Goal: Complete application form: Complete application form

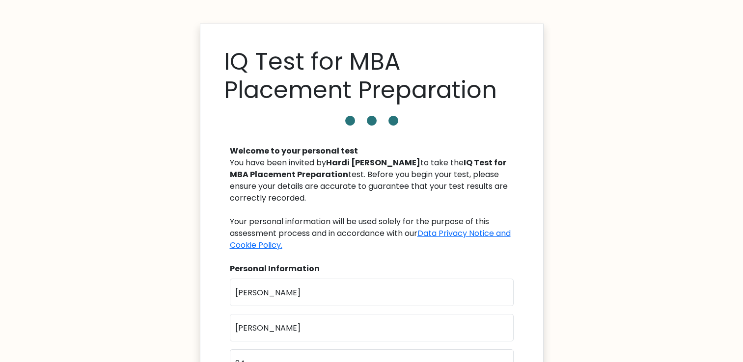
scroll to position [165, 0]
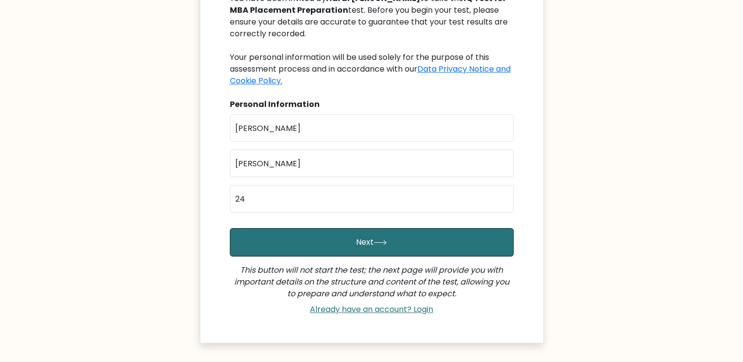
type input "[EMAIL_ADDRESS][DOMAIN_NAME]"
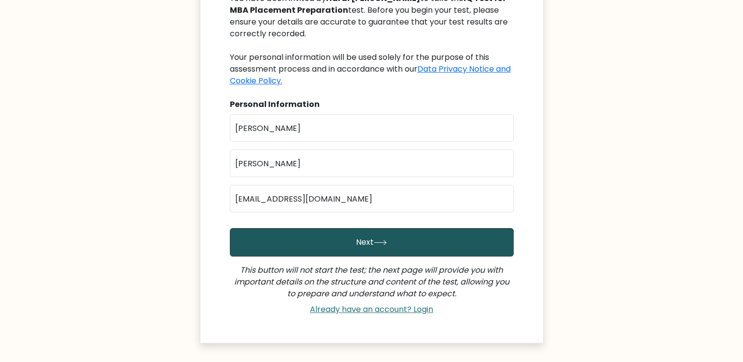
click at [387, 239] on button "Next" at bounding box center [372, 242] width 284 height 28
click at [361, 237] on button "Next" at bounding box center [372, 242] width 284 height 28
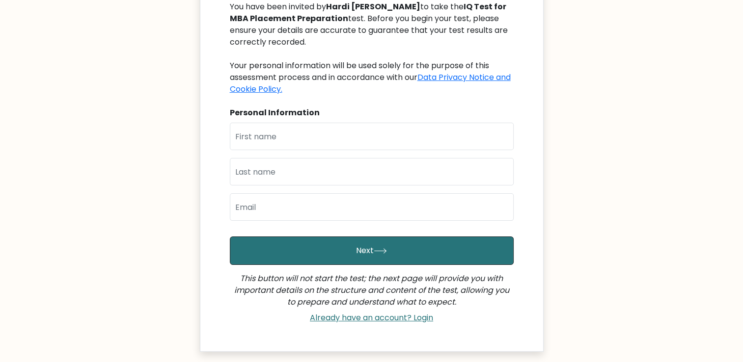
scroll to position [152, 0]
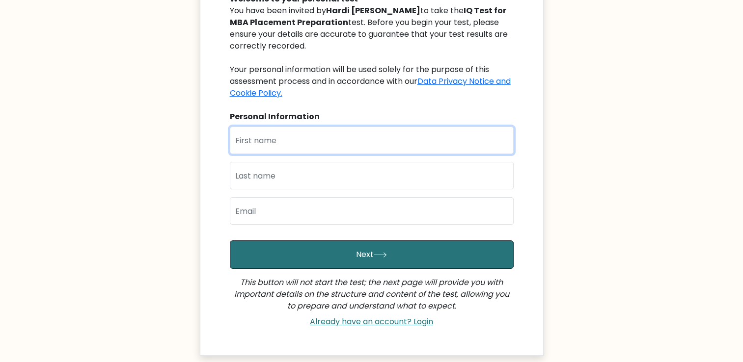
click at [283, 147] on input "text" at bounding box center [372, 141] width 284 height 28
type input "[PERSON_NAME]"
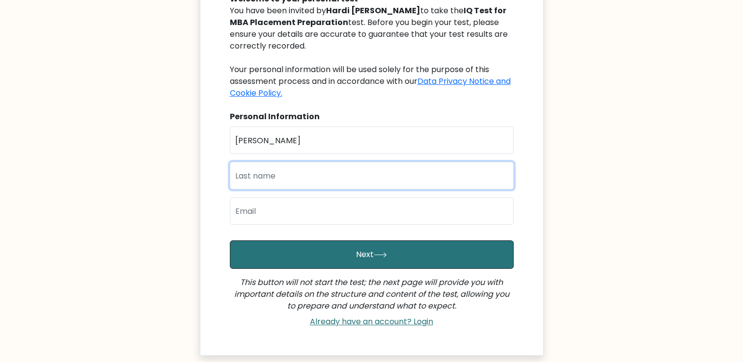
type input "[PERSON_NAME]"
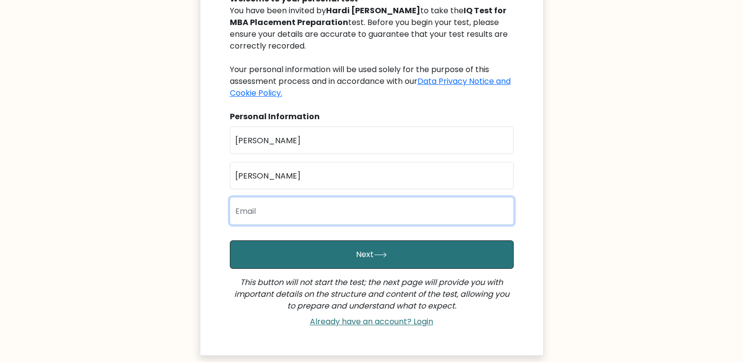
type input "[EMAIL_ADDRESS][DOMAIN_NAME]"
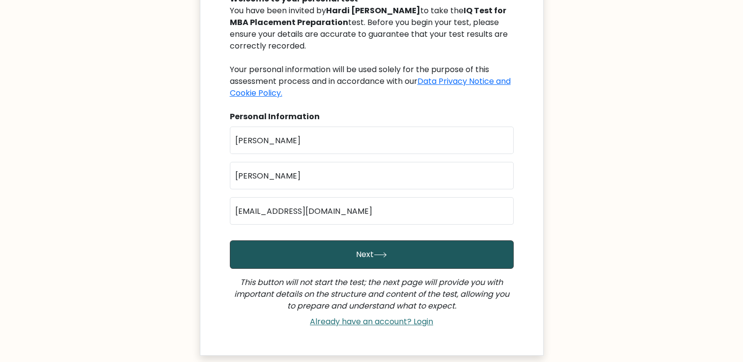
click at [308, 253] on button "Next" at bounding box center [372, 255] width 284 height 28
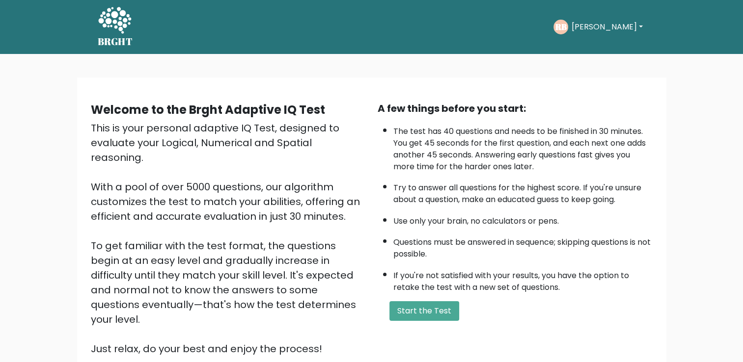
scroll to position [48, 0]
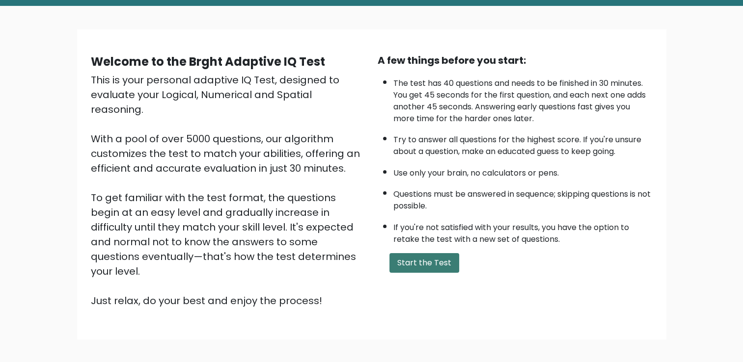
click at [436, 262] on button "Start the Test" at bounding box center [424, 263] width 70 height 20
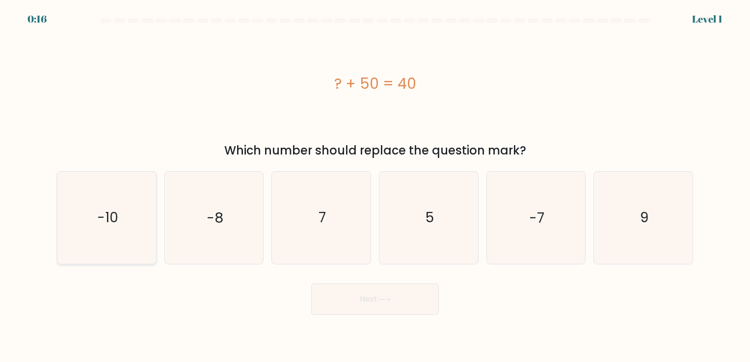
click at [120, 222] on icon "-10" at bounding box center [107, 218] width 92 height 92
click at [375, 186] on input "a. -10" at bounding box center [375, 183] width 0 height 5
radio input "true"
click at [394, 300] on button "Next" at bounding box center [375, 299] width 128 height 31
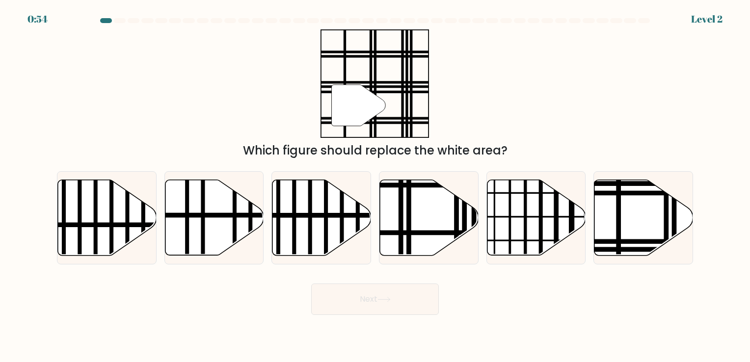
click at [381, 298] on icon at bounding box center [384, 299] width 13 height 5
click at [155, 95] on div "" Which figure should replace the white area?" at bounding box center [375, 94] width 648 height 130
click at [557, 94] on div "" Which figure should replace the white area?" at bounding box center [375, 94] width 648 height 130
click at [629, 214] on icon at bounding box center [644, 218] width 99 height 76
click at [376, 186] on input "f." at bounding box center [375, 183] width 0 height 5
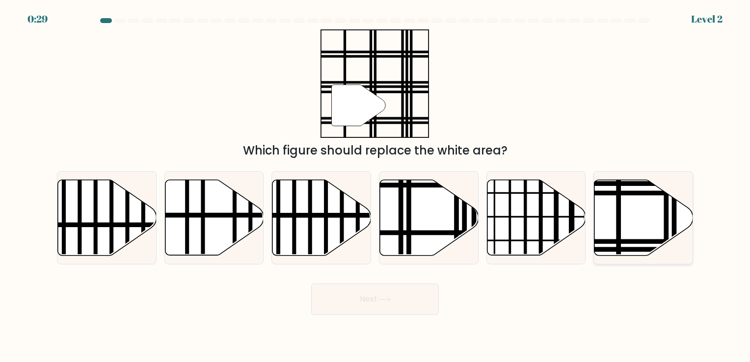
radio input "true"
click at [342, 300] on button "Next" at bounding box center [375, 299] width 128 height 31
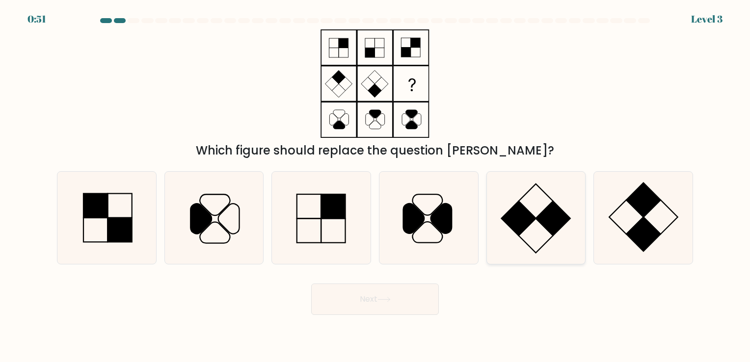
click at [538, 220] on rect at bounding box center [536, 236] width 34 height 34
click at [376, 186] on input "e." at bounding box center [375, 183] width 0 height 5
radio input "true"
click at [361, 298] on button "Next" at bounding box center [375, 299] width 128 height 31
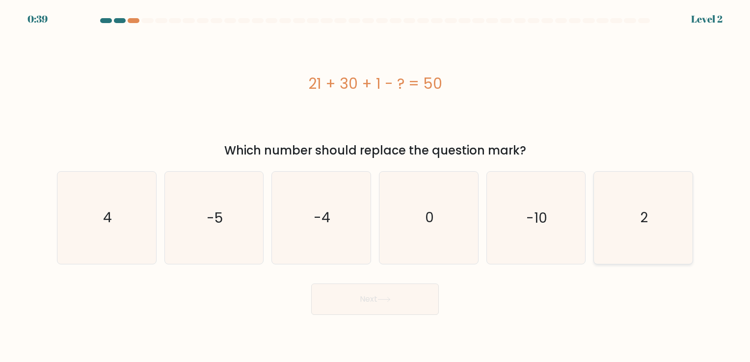
click at [624, 203] on icon "2" at bounding box center [644, 218] width 92 height 92
click at [376, 186] on input "f. 2" at bounding box center [375, 183] width 0 height 5
radio input "true"
click at [330, 305] on button "Next" at bounding box center [375, 299] width 128 height 31
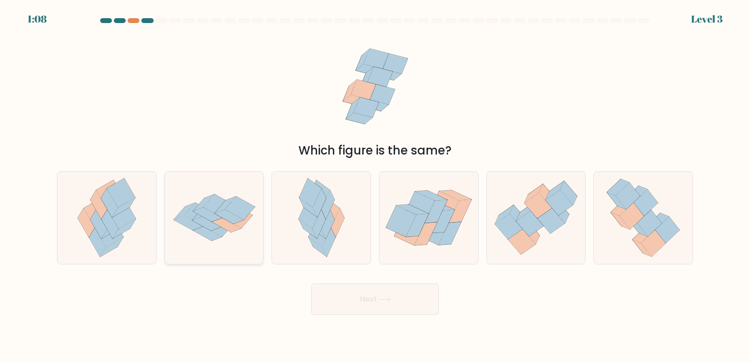
click at [218, 225] on icon at bounding box center [226, 226] width 29 height 14
click at [375, 186] on input "b." at bounding box center [375, 183] width 0 height 5
radio input "true"
click at [361, 298] on button "Next" at bounding box center [375, 299] width 128 height 31
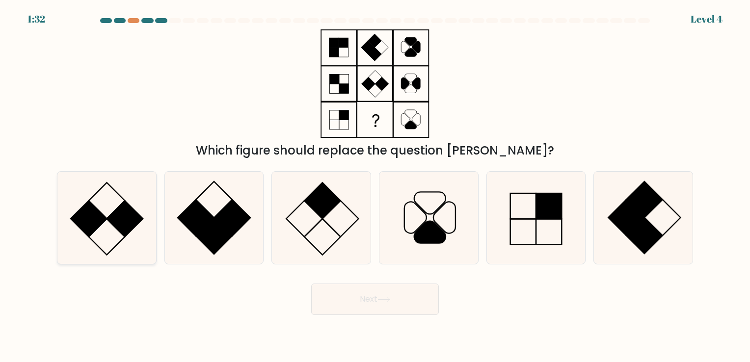
click at [126, 216] on rect at bounding box center [125, 219] width 36 height 36
click at [375, 186] on input "a." at bounding box center [375, 183] width 0 height 5
radio input "true"
click at [370, 304] on button "Next" at bounding box center [375, 299] width 128 height 31
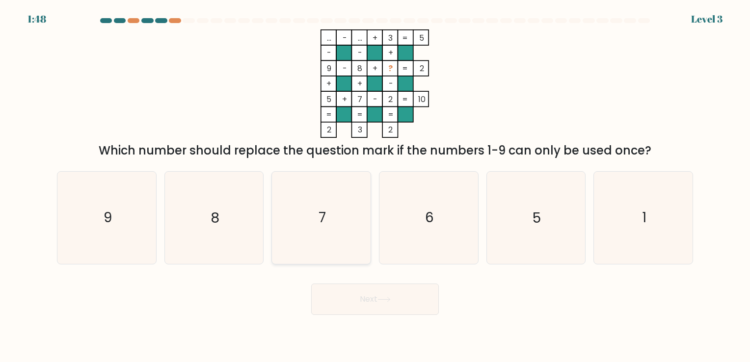
click at [323, 222] on text "7" at bounding box center [322, 218] width 7 height 19
click at [375, 186] on input "c. 7" at bounding box center [375, 183] width 0 height 5
radio input "true"
click at [619, 230] on icon "1" at bounding box center [644, 218] width 92 height 92
click at [376, 186] on input "f. 1" at bounding box center [375, 183] width 0 height 5
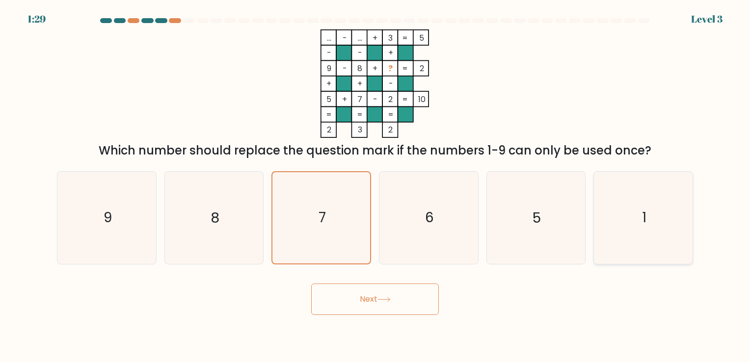
radio input "true"
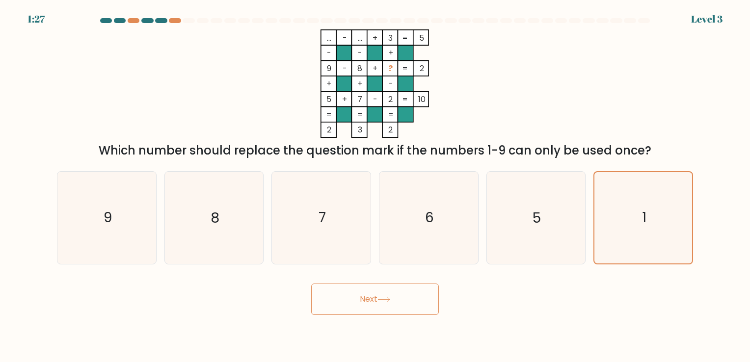
click at [403, 301] on button "Next" at bounding box center [375, 299] width 128 height 31
click at [371, 300] on button "Next" at bounding box center [375, 299] width 128 height 31
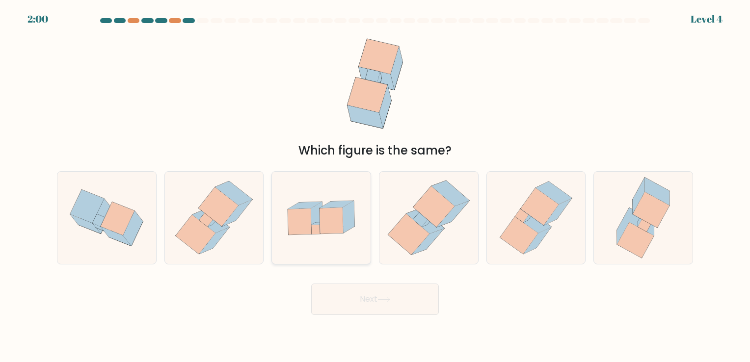
click at [312, 212] on icon at bounding box center [317, 218] width 12 height 32
click at [375, 186] on input "c." at bounding box center [375, 183] width 0 height 5
radio input "true"
click at [366, 299] on button "Next" at bounding box center [375, 299] width 128 height 31
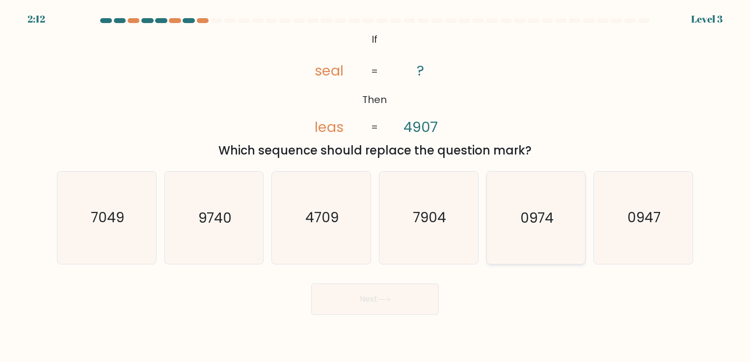
click at [519, 231] on icon "0974" at bounding box center [536, 218] width 92 height 92
click at [376, 186] on input "e. 0974" at bounding box center [375, 183] width 0 height 5
radio input "true"
click at [332, 310] on button "Next" at bounding box center [375, 299] width 128 height 31
click at [383, 298] on icon at bounding box center [384, 299] width 13 height 5
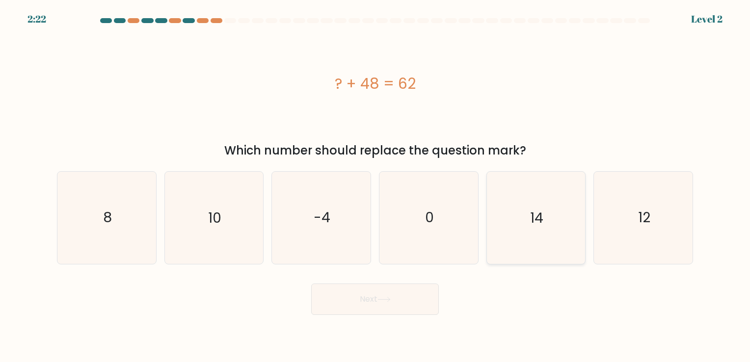
click at [544, 205] on icon "14" at bounding box center [536, 218] width 92 height 92
click at [376, 186] on input "e. 14" at bounding box center [375, 183] width 0 height 5
radio input "true"
click at [367, 305] on button "Next" at bounding box center [375, 299] width 128 height 31
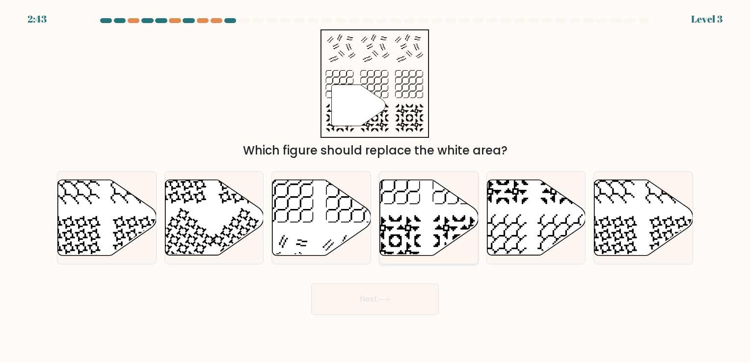
click at [414, 230] on icon at bounding box center [429, 218] width 99 height 76
click at [376, 186] on input "d." at bounding box center [375, 183] width 0 height 5
radio input "true"
click at [379, 300] on button "Next" at bounding box center [375, 299] width 128 height 31
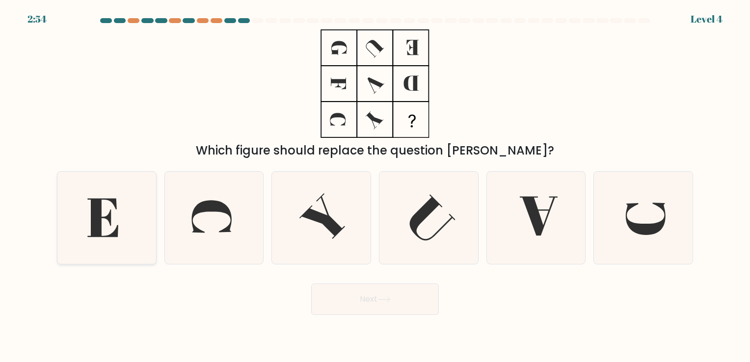
click at [117, 218] on icon at bounding box center [107, 218] width 92 height 92
click at [375, 186] on input "a." at bounding box center [375, 183] width 0 height 5
radio input "true"
click at [536, 233] on icon at bounding box center [539, 216] width 38 height 39
click at [376, 186] on input "e." at bounding box center [375, 183] width 0 height 5
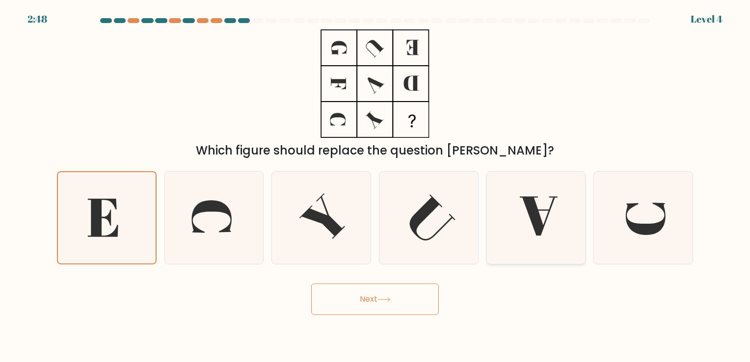
radio input "true"
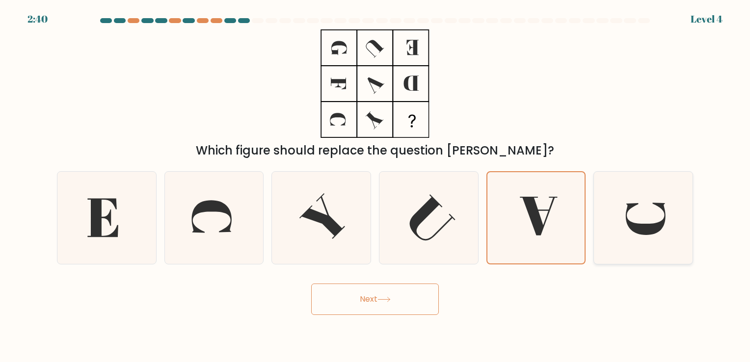
click at [656, 217] on icon at bounding box center [644, 218] width 92 height 92
click at [376, 186] on input "f." at bounding box center [375, 183] width 0 height 5
radio input "true"
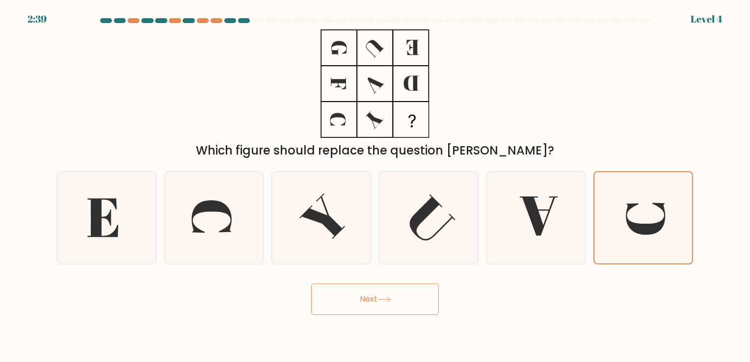
click at [365, 296] on button "Next" at bounding box center [375, 299] width 128 height 31
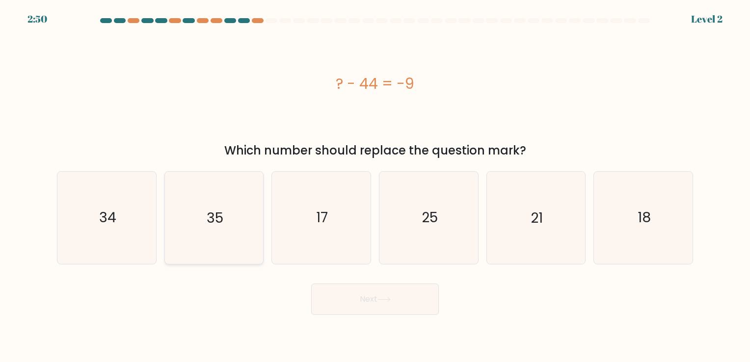
click at [190, 213] on icon "35" at bounding box center [214, 218] width 92 height 92
click at [375, 186] on input "b. 35" at bounding box center [375, 183] width 0 height 5
radio input "true"
click at [340, 301] on button "Next" at bounding box center [375, 299] width 128 height 31
click at [375, 303] on button "Next" at bounding box center [375, 299] width 128 height 31
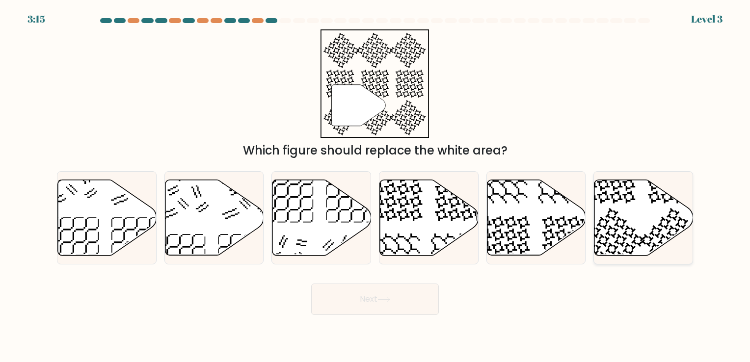
click at [629, 229] on icon at bounding box center [612, 240] width 65 height 65
click at [376, 186] on input "f." at bounding box center [375, 183] width 0 height 5
radio input "true"
click at [380, 299] on icon at bounding box center [384, 299] width 13 height 5
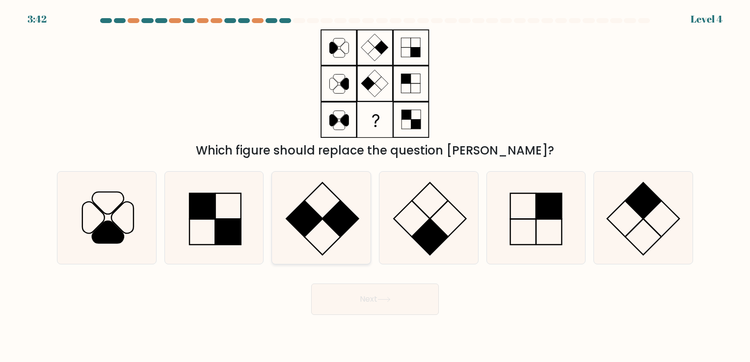
click at [316, 202] on icon at bounding box center [322, 218] width 92 height 92
click at [375, 186] on input "c." at bounding box center [375, 183] width 0 height 5
radio input "true"
click at [383, 303] on button "Next" at bounding box center [375, 299] width 128 height 31
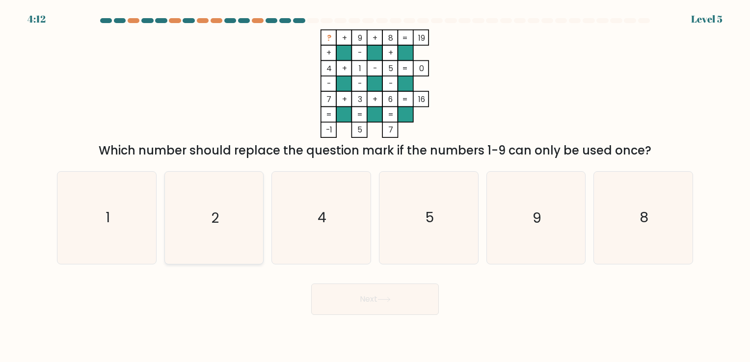
click at [195, 209] on icon "2" at bounding box center [214, 218] width 92 height 92
click at [375, 186] on input "b. 2" at bounding box center [375, 183] width 0 height 5
radio input "true"
click at [361, 301] on button "Next" at bounding box center [375, 299] width 128 height 31
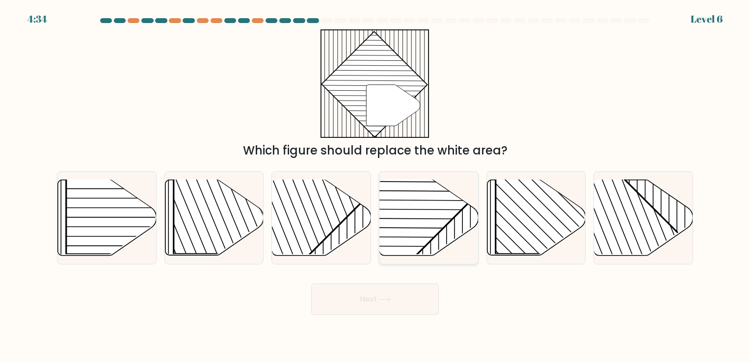
click at [422, 219] on line at bounding box center [388, 218] width 231 height 1
click at [376, 186] on input "d." at bounding box center [375, 183] width 0 height 5
radio input "true"
click at [330, 303] on button "Next" at bounding box center [375, 299] width 128 height 31
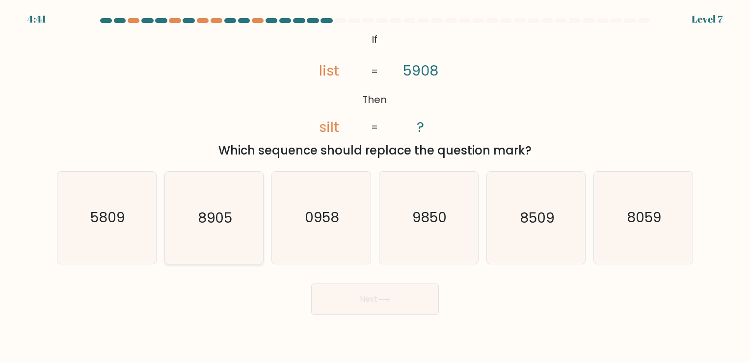
click at [198, 221] on text "8905" at bounding box center [215, 218] width 34 height 19
click at [375, 186] on input "b. 8905" at bounding box center [375, 183] width 0 height 5
radio input "true"
click at [407, 303] on button "Next" at bounding box center [375, 299] width 128 height 31
click at [398, 286] on button "Next" at bounding box center [375, 299] width 128 height 31
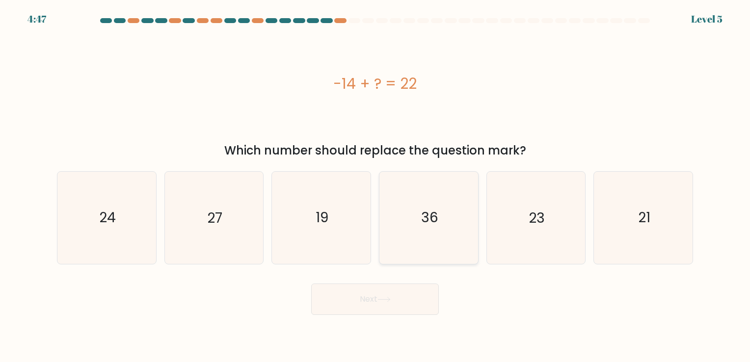
click at [418, 223] on icon "36" at bounding box center [429, 218] width 92 height 92
click at [376, 186] on input "d. 36" at bounding box center [375, 183] width 0 height 5
radio input "true"
click at [370, 300] on button "Next" at bounding box center [375, 299] width 128 height 31
click at [379, 286] on button "Next" at bounding box center [375, 299] width 128 height 31
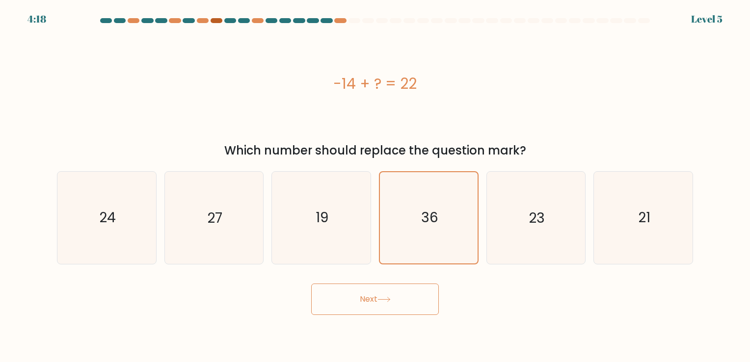
click at [213, 21] on div at bounding box center [217, 20] width 12 height 5
click at [388, 304] on button "Next" at bounding box center [375, 299] width 128 height 31
click at [376, 296] on button "Next" at bounding box center [375, 299] width 128 height 31
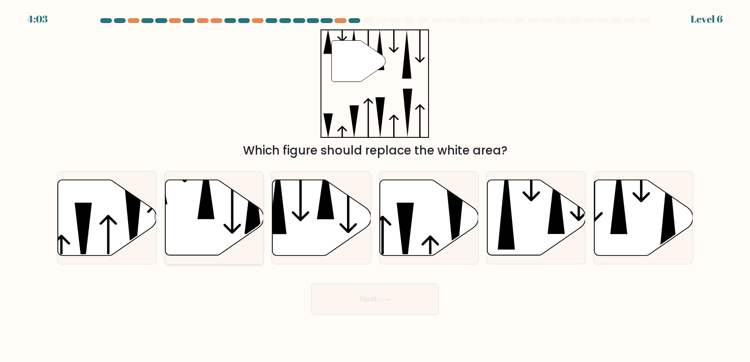
click at [213, 224] on icon at bounding box center [214, 218] width 99 height 76
click at [375, 186] on input "b." at bounding box center [375, 183] width 0 height 5
radio input "true"
click at [358, 296] on button "Next" at bounding box center [375, 299] width 128 height 31
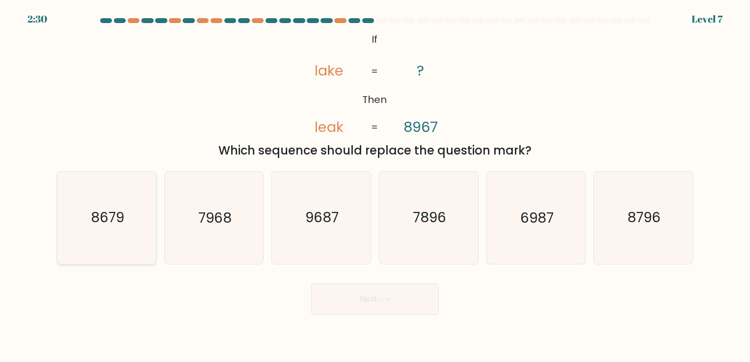
click at [126, 247] on icon "8679" at bounding box center [107, 218] width 92 height 92
click at [375, 186] on input "a. 8679" at bounding box center [375, 183] width 0 height 5
radio input "true"
click at [364, 307] on button "Next" at bounding box center [375, 299] width 128 height 31
click at [387, 297] on button "Next" at bounding box center [375, 299] width 128 height 31
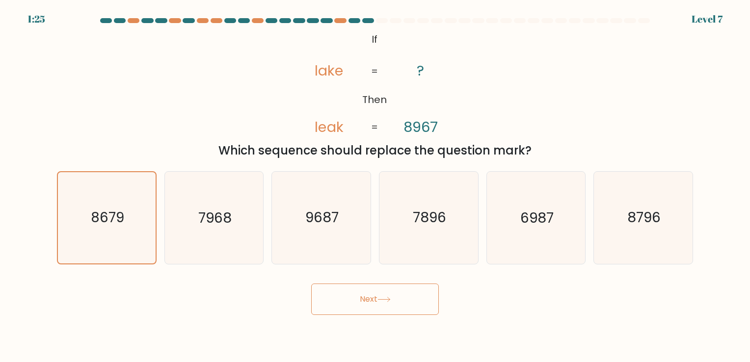
click at [377, 305] on button "Next" at bounding box center [375, 299] width 128 height 31
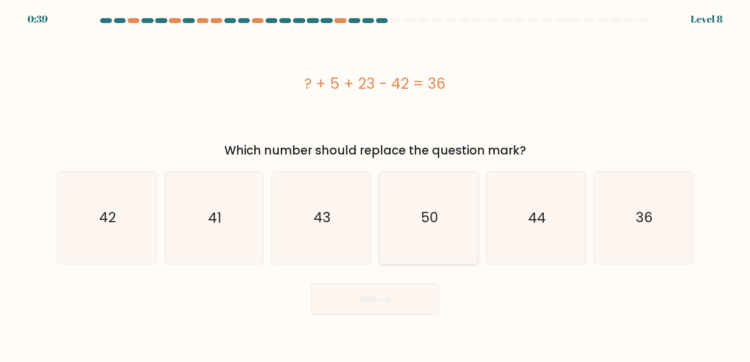
click at [428, 233] on icon "50" at bounding box center [429, 218] width 92 height 92
click at [376, 186] on input "d. 50" at bounding box center [375, 183] width 0 height 5
radio input "true"
click at [372, 298] on button "Next" at bounding box center [375, 299] width 128 height 31
click at [363, 304] on button "Next" at bounding box center [375, 299] width 128 height 31
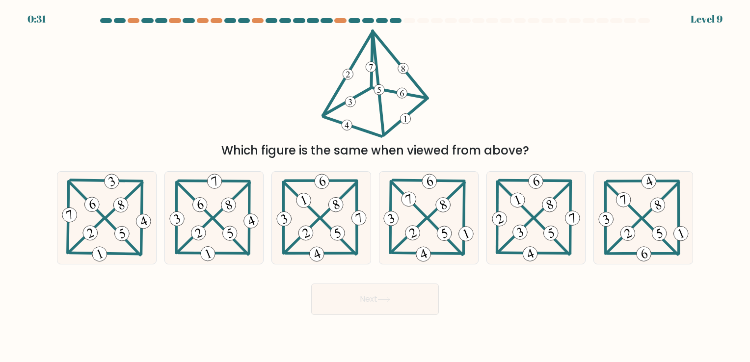
click at [391, 293] on button "Next" at bounding box center [375, 299] width 128 height 31
click at [162, 309] on div "Next" at bounding box center [375, 296] width 648 height 39
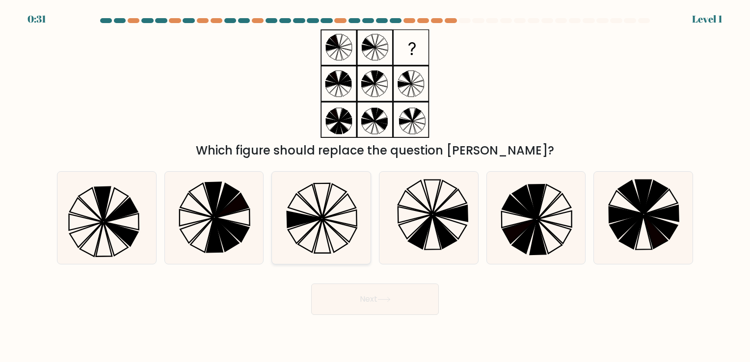
click at [324, 235] on icon at bounding box center [322, 218] width 92 height 92
click at [375, 186] on input "c." at bounding box center [375, 183] width 0 height 5
radio input "true"
click at [358, 293] on button "Next" at bounding box center [375, 299] width 128 height 31
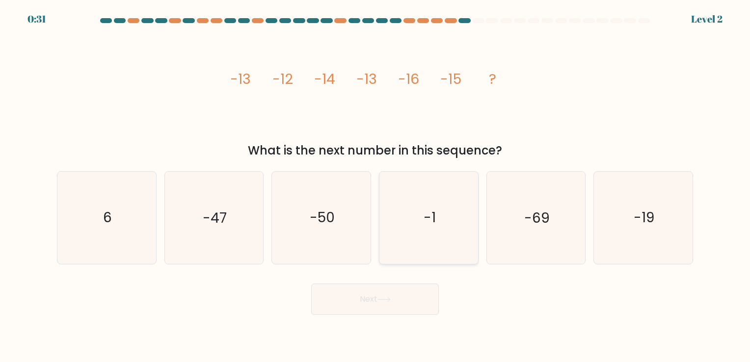
click at [434, 247] on icon "-1" at bounding box center [429, 218] width 92 height 92
click at [376, 186] on input "d. -1" at bounding box center [375, 183] width 0 height 5
radio input "true"
click at [352, 295] on button "Next" at bounding box center [375, 299] width 128 height 31
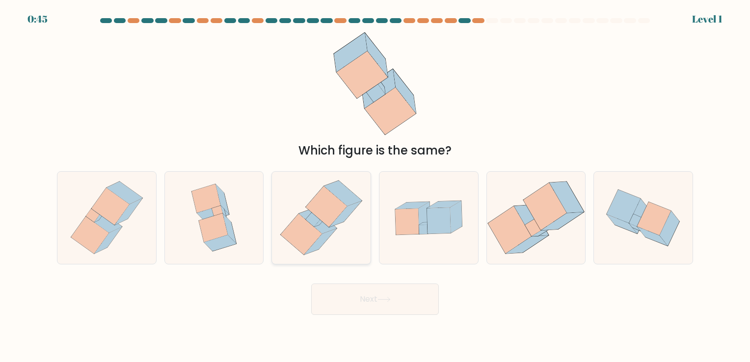
click at [304, 231] on icon at bounding box center [301, 234] width 41 height 41
click at [375, 186] on input "c." at bounding box center [375, 183] width 0 height 5
radio input "true"
click at [380, 302] on icon at bounding box center [384, 299] width 13 height 5
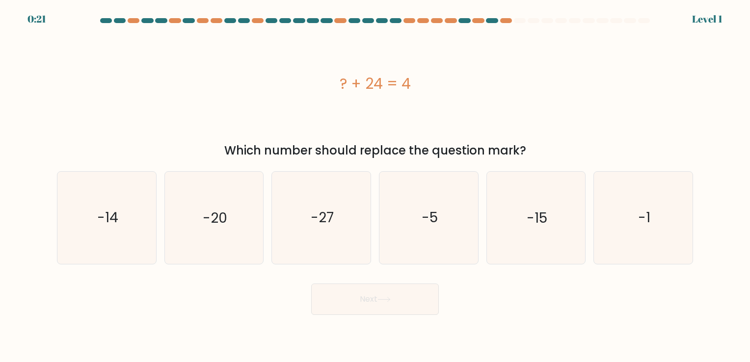
drag, startPoint x: 0, startPoint y: 0, endPoint x: 542, endPoint y: 103, distance: 551.9
click at [542, 103] on form "a." at bounding box center [375, 166] width 750 height 297
click at [542, 103] on div "? + 24 = 4" at bounding box center [375, 83] width 637 height 109
click at [479, 98] on div "? + 24 = 4" at bounding box center [375, 83] width 637 height 109
click at [214, 227] on text "-20" at bounding box center [215, 218] width 25 height 19
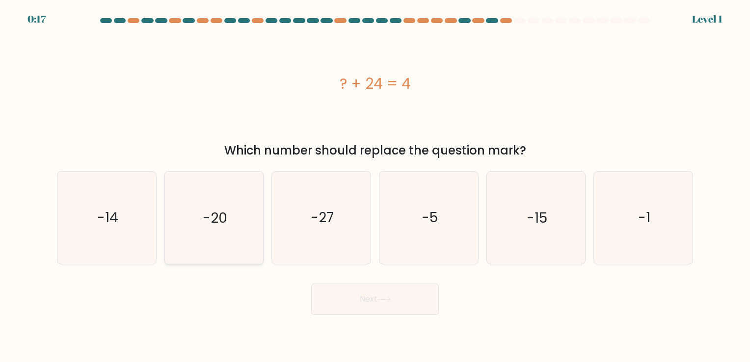
click at [375, 186] on input "b. -20" at bounding box center [375, 183] width 0 height 5
radio input "true"
click at [356, 302] on button "Next" at bounding box center [375, 299] width 128 height 31
click at [136, 225] on icon "16" at bounding box center [107, 218] width 92 height 92
click at [375, 186] on input "a. 16" at bounding box center [375, 183] width 0 height 5
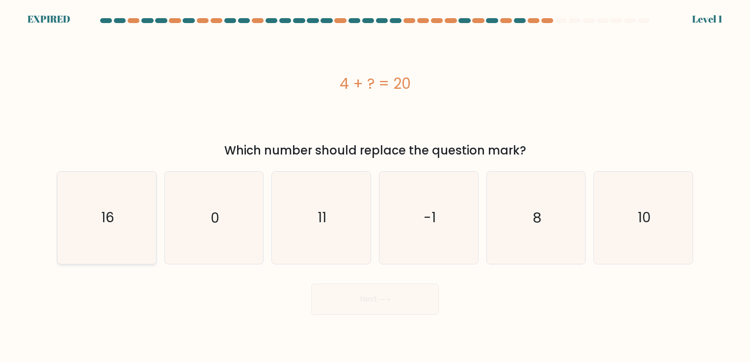
radio input "true"
click at [357, 294] on div "Next" at bounding box center [375, 296] width 648 height 39
click at [349, 305] on div "Next" at bounding box center [375, 296] width 648 height 39
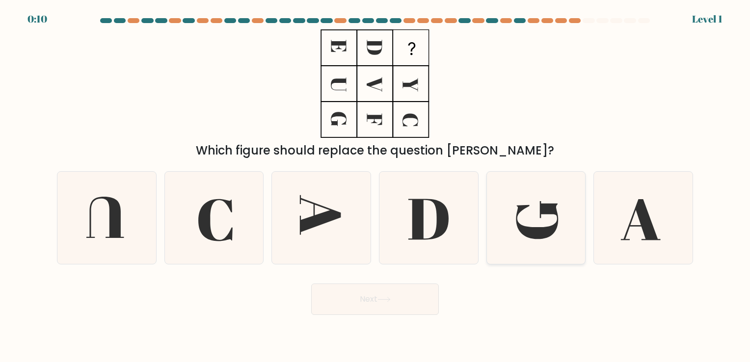
click at [521, 213] on icon at bounding box center [536, 218] width 92 height 92
click at [376, 186] on input "e." at bounding box center [375, 183] width 0 height 5
radio input "true"
click at [363, 292] on button "Next" at bounding box center [375, 299] width 128 height 31
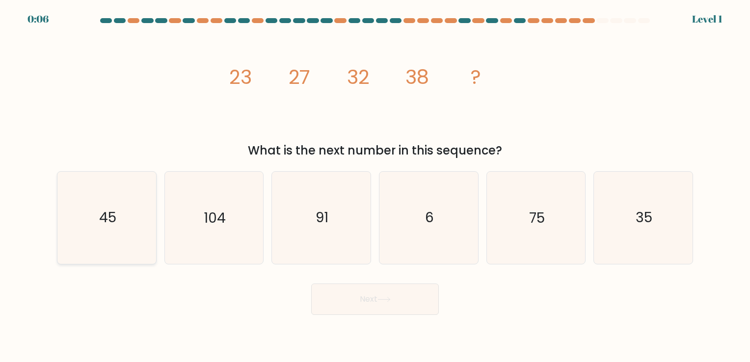
click at [85, 214] on icon "45" at bounding box center [107, 218] width 92 height 92
click at [375, 186] on input "a. 45" at bounding box center [375, 183] width 0 height 5
radio input "true"
click at [381, 308] on button "Next" at bounding box center [375, 299] width 128 height 31
click at [392, 294] on button "Next" at bounding box center [375, 299] width 128 height 31
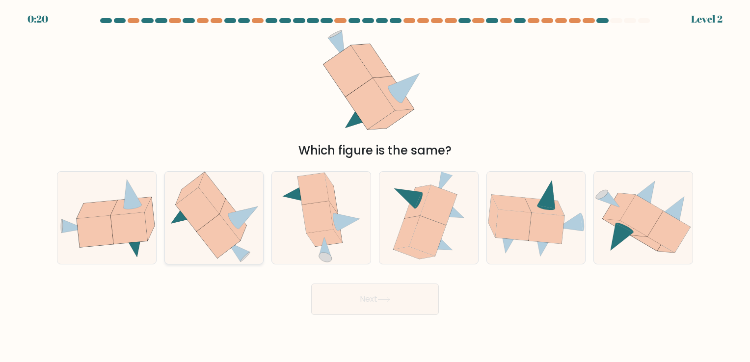
click at [196, 245] on icon at bounding box center [215, 218] width 98 height 92
click at [375, 186] on input "b." at bounding box center [375, 183] width 0 height 5
radio input "true"
click at [347, 294] on button "Next" at bounding box center [375, 299] width 128 height 31
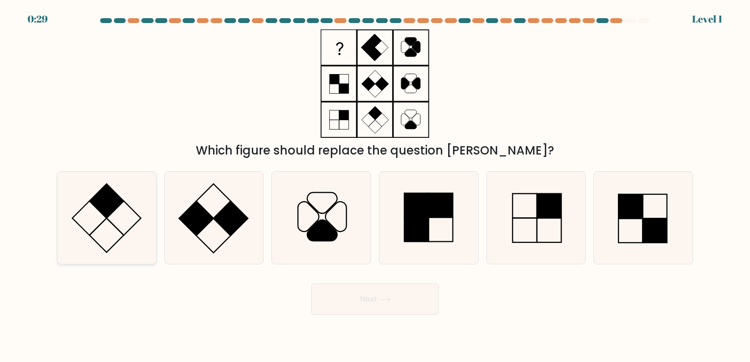
click at [119, 216] on icon at bounding box center [107, 218] width 92 height 92
click at [375, 186] on input "a." at bounding box center [375, 183] width 0 height 5
radio input "true"
click at [361, 303] on button "Next" at bounding box center [375, 299] width 128 height 31
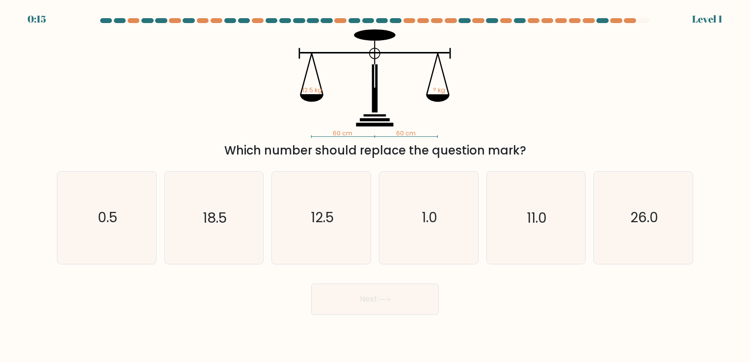
click at [361, 303] on button "Next" at bounding box center [375, 299] width 128 height 31
click at [201, 280] on div "Next" at bounding box center [375, 296] width 648 height 39
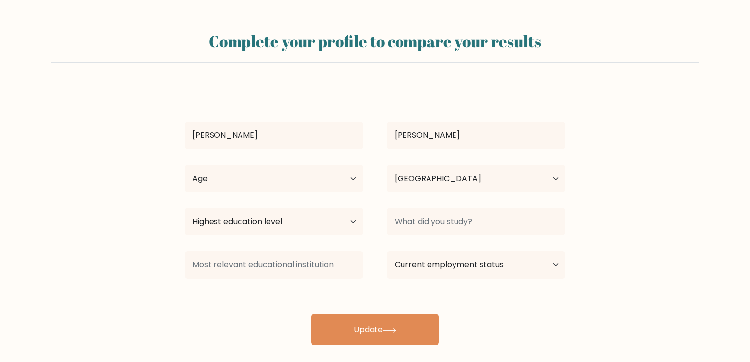
select select "IN"
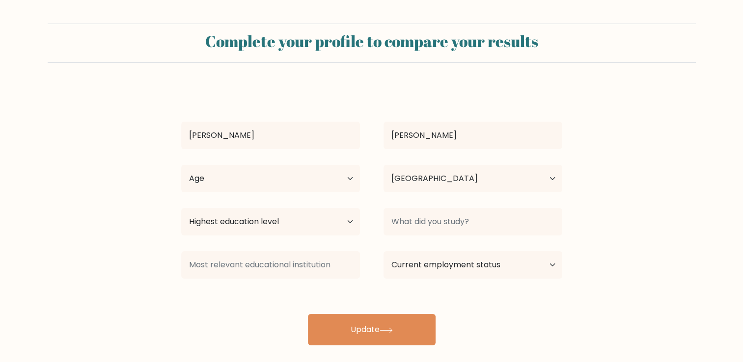
scroll to position [10, 0]
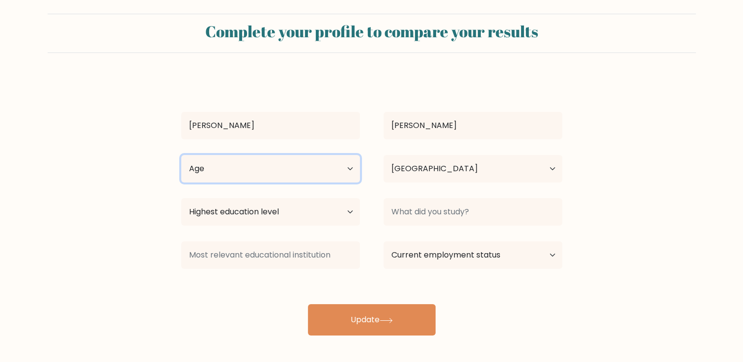
click at [277, 168] on select "Age Under [DEMOGRAPHIC_DATA] [DEMOGRAPHIC_DATA] [DEMOGRAPHIC_DATA] [DEMOGRAPHIC…" at bounding box center [270, 169] width 179 height 28
select select "18_24"
click at [181, 155] on select "Age Under [DEMOGRAPHIC_DATA] [DEMOGRAPHIC_DATA] [DEMOGRAPHIC_DATA] [DEMOGRAPHIC…" at bounding box center [270, 169] width 179 height 28
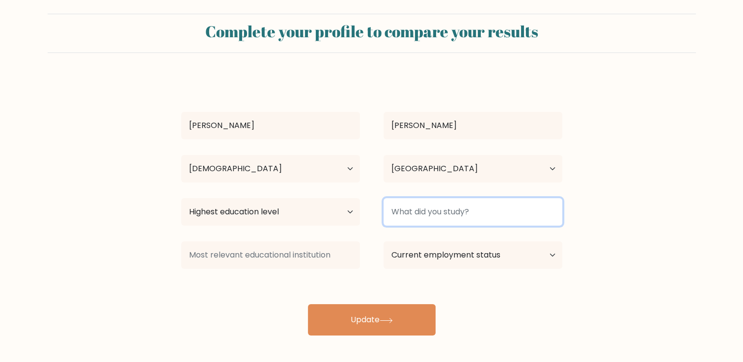
click at [420, 215] on input at bounding box center [473, 212] width 179 height 28
type input "mba"
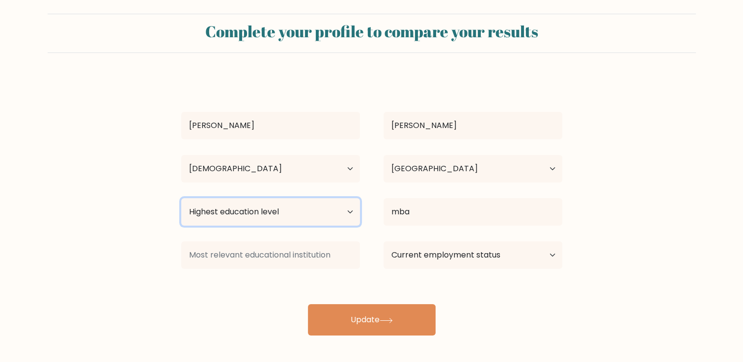
click at [288, 211] on select "Highest education level No schooling Primary Lower Secondary Upper Secondary Oc…" at bounding box center [270, 212] width 179 height 28
select select "masters_degree"
click at [181, 198] on select "Highest education level No schooling Primary Lower Secondary Upper Secondary Oc…" at bounding box center [270, 212] width 179 height 28
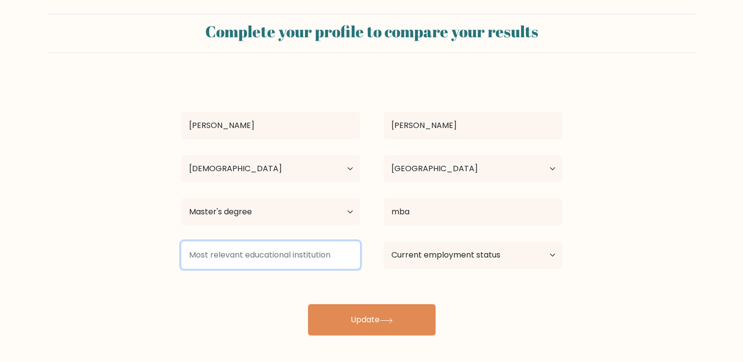
click at [214, 256] on input at bounding box center [270, 256] width 179 height 28
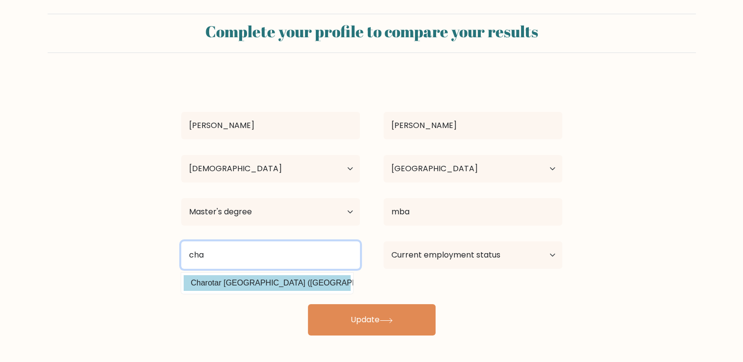
type input "cha"
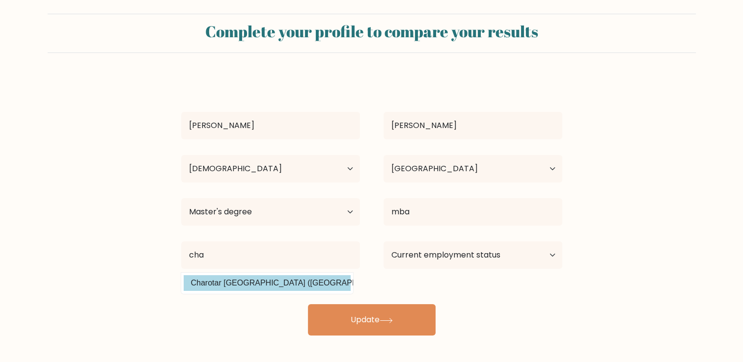
click at [315, 289] on div "RAJAL BUTANI Age Under 18 years old 18-24 years old 25-34 years old 35-44 years…" at bounding box center [371, 206] width 393 height 259
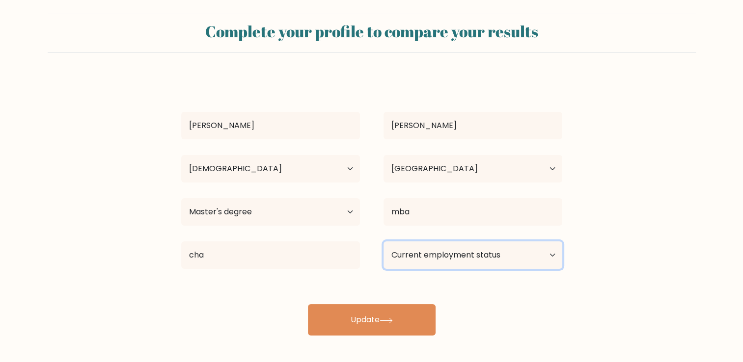
click at [447, 250] on select "Current employment status Employed Student Retired Other / prefer not to answer" at bounding box center [473, 256] width 179 height 28
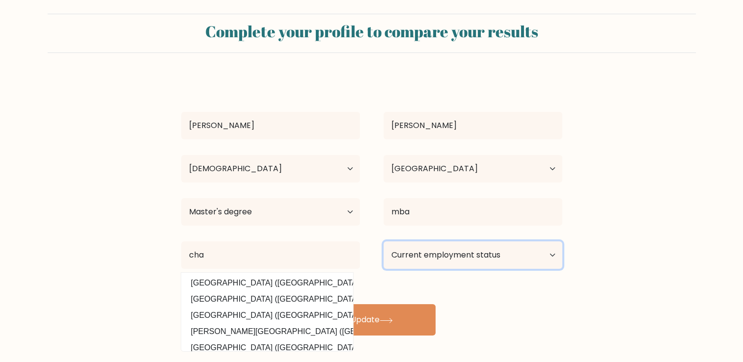
select select "student"
click at [384, 242] on select "Current employment status Employed Student Retired Other / prefer not to answer" at bounding box center [473, 256] width 179 height 28
click at [418, 294] on div "RAJAL BUTANI Age Under 18 years old 18-24 years old 25-34 years old 35-44 years…" at bounding box center [371, 206] width 393 height 259
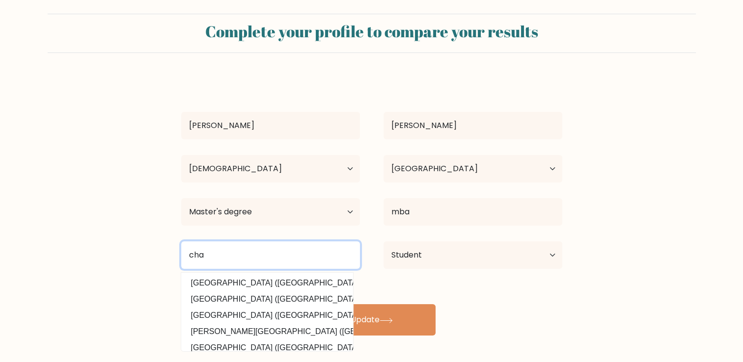
click at [209, 251] on input "cha" at bounding box center [270, 256] width 179 height 28
type input "c"
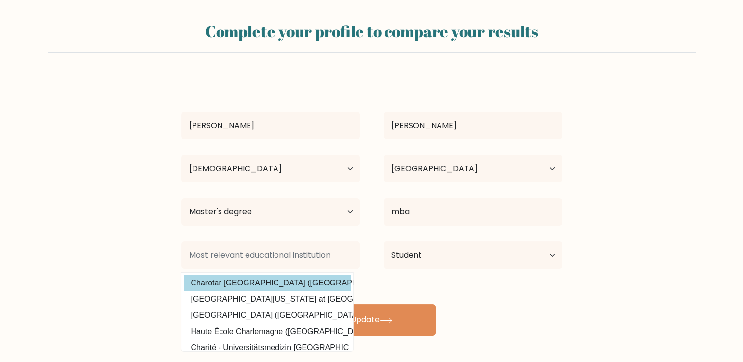
click at [223, 282] on div "RAJAL BUTANI Age Under 18 years old 18-24 years old 25-34 years old 35-44 years…" at bounding box center [371, 206] width 393 height 259
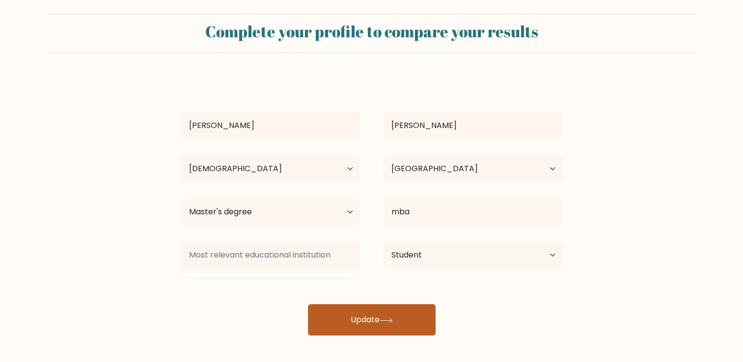
click at [350, 319] on button "Update" at bounding box center [372, 320] width 128 height 31
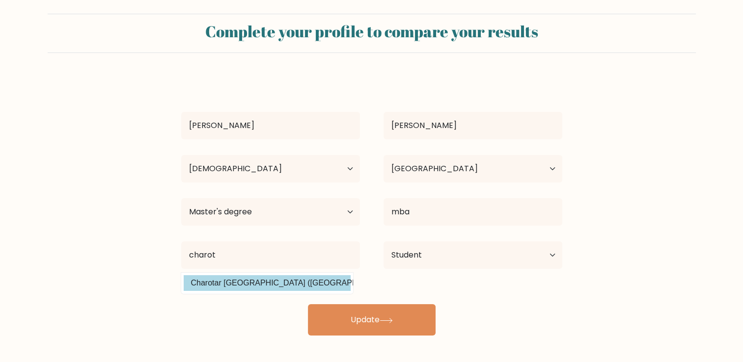
click at [240, 277] on div "RAJAL BUTANI Age Under 18 years old 18-24 years old 25-34 years old 35-44 years…" at bounding box center [371, 206] width 393 height 259
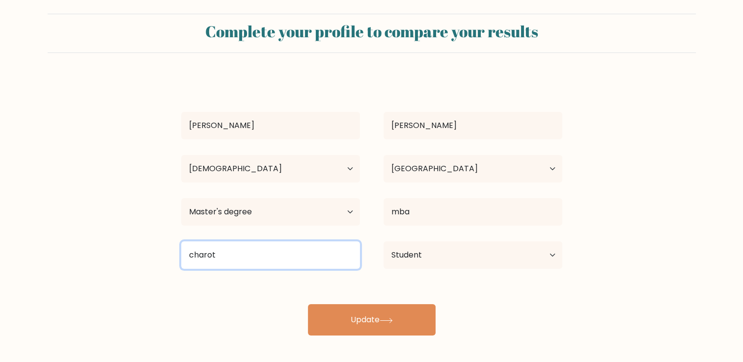
click at [261, 263] on input "charot" at bounding box center [270, 256] width 179 height 28
type input "c"
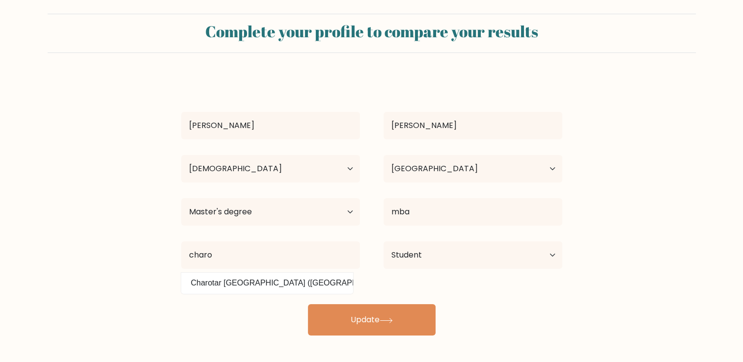
click at [300, 308] on div "RAJAL BUTANI Age Under 18 years old 18-24 years old 25-34 years old 35-44 years…" at bounding box center [371, 206] width 393 height 259
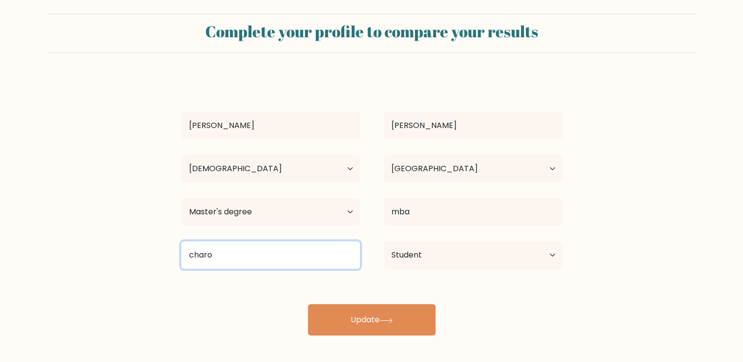
click at [249, 255] on input "charo" at bounding box center [270, 256] width 179 height 28
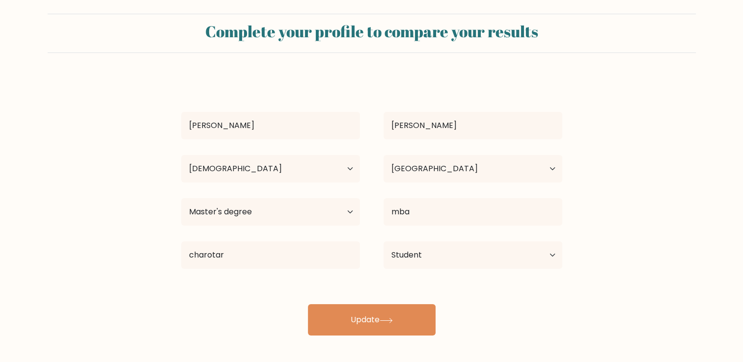
click at [227, 282] on div "RAJAL BUTANI Age Under 18 years old 18-24 years old 25-34 years old 35-44 years…" at bounding box center [371, 206] width 393 height 259
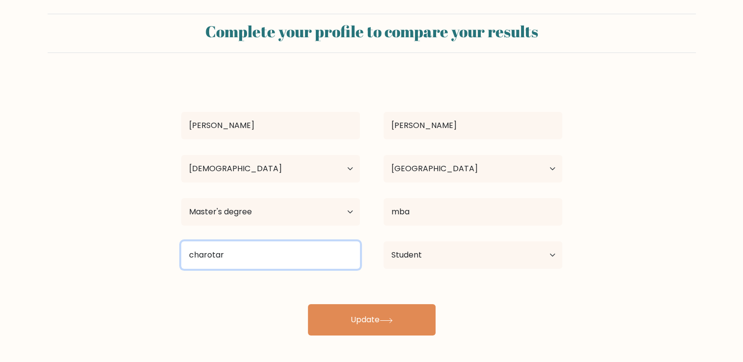
click at [230, 256] on input "charotar" at bounding box center [270, 256] width 179 height 28
type input "c"
type input "C"
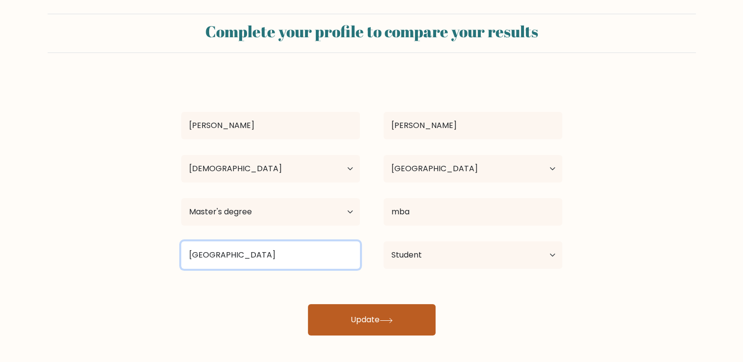
type input "CHARUSAT UNIVERSITY"
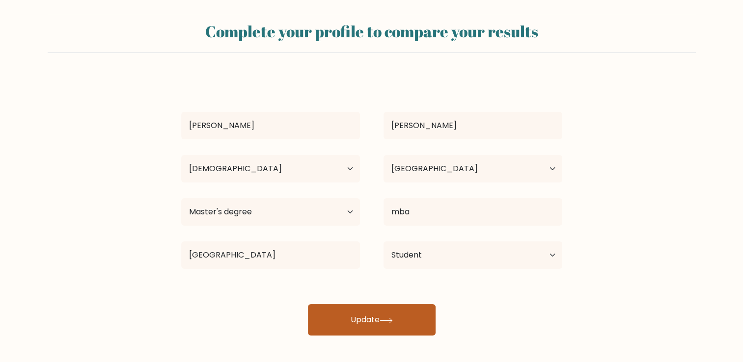
click at [358, 325] on button "Update" at bounding box center [372, 320] width 128 height 31
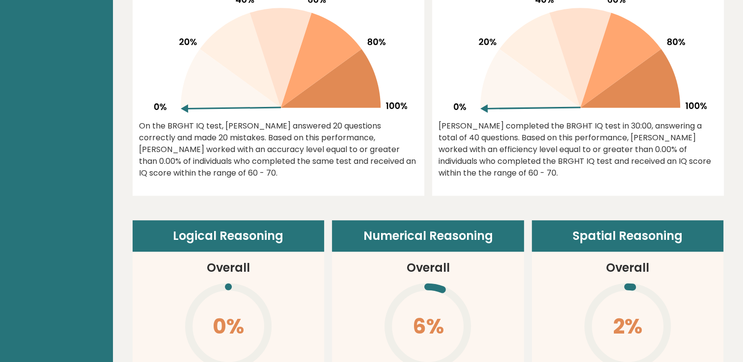
scroll to position [505, 0]
